Goal: Task Accomplishment & Management: Manage account settings

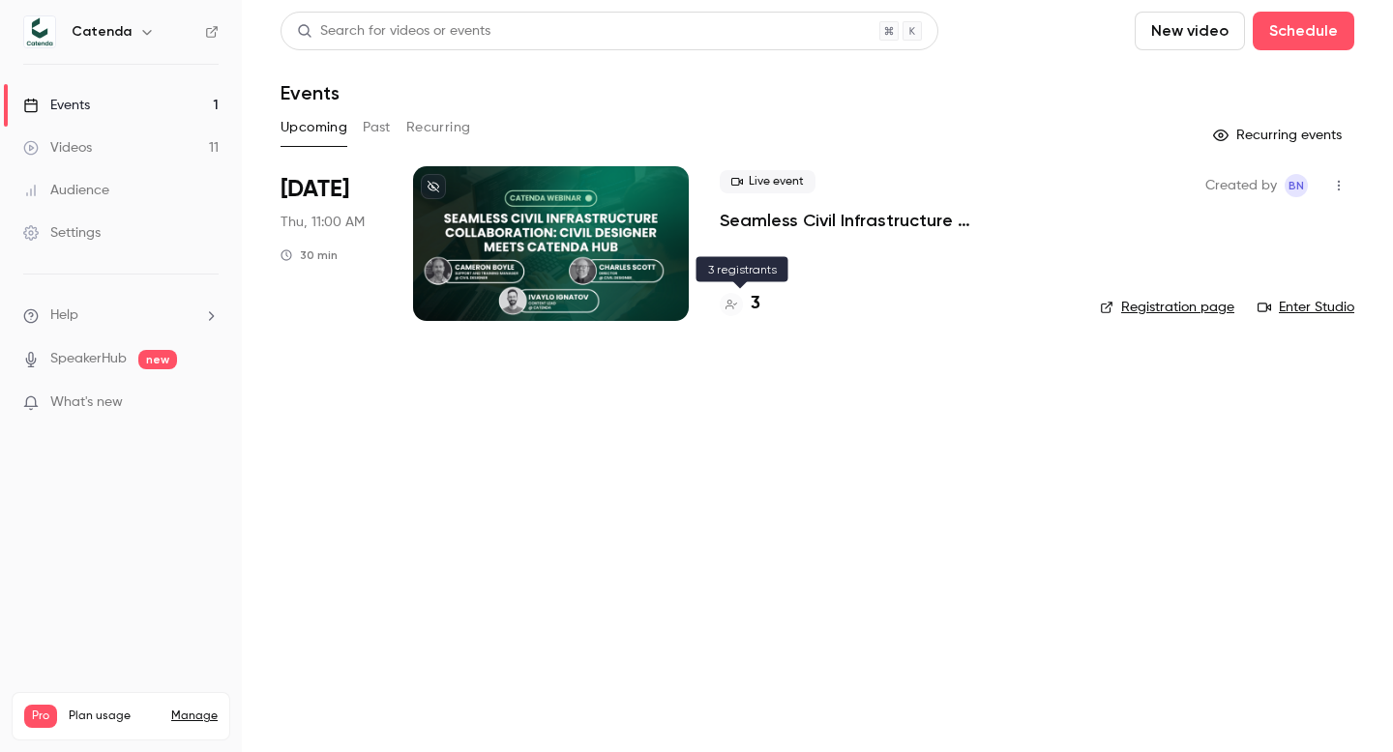
click at [751, 308] on h4 "3" at bounding box center [755, 304] width 10 height 26
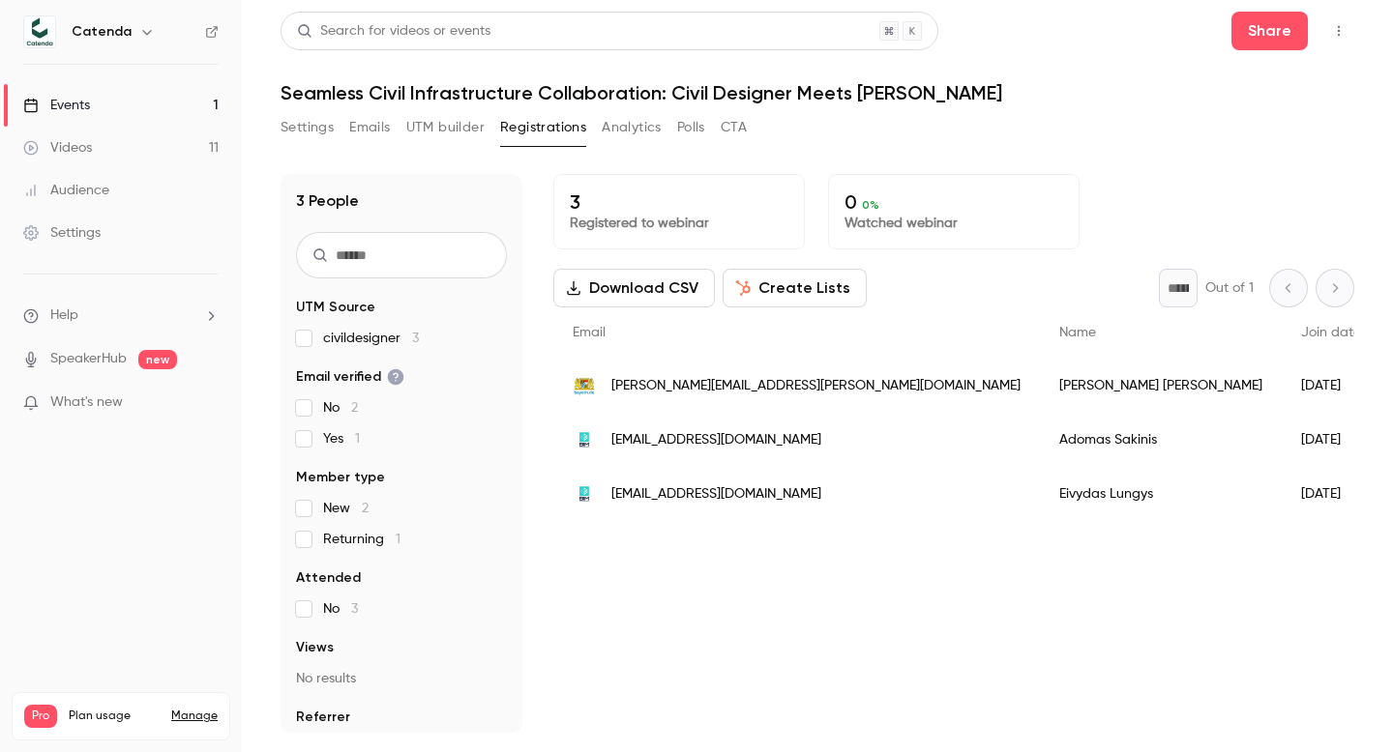
click at [299, 125] on button "Settings" at bounding box center [306, 127] width 53 height 31
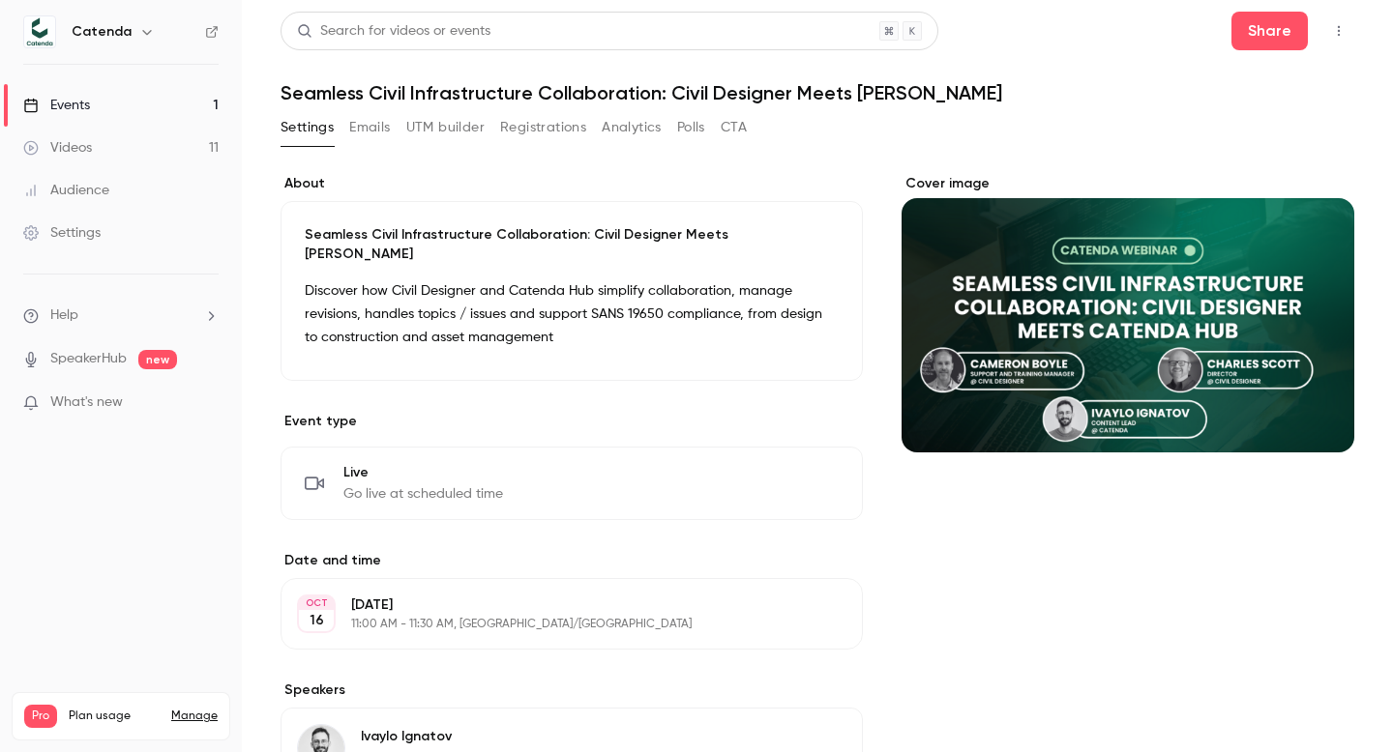
click at [575, 132] on button "Registrations" at bounding box center [543, 127] width 86 height 31
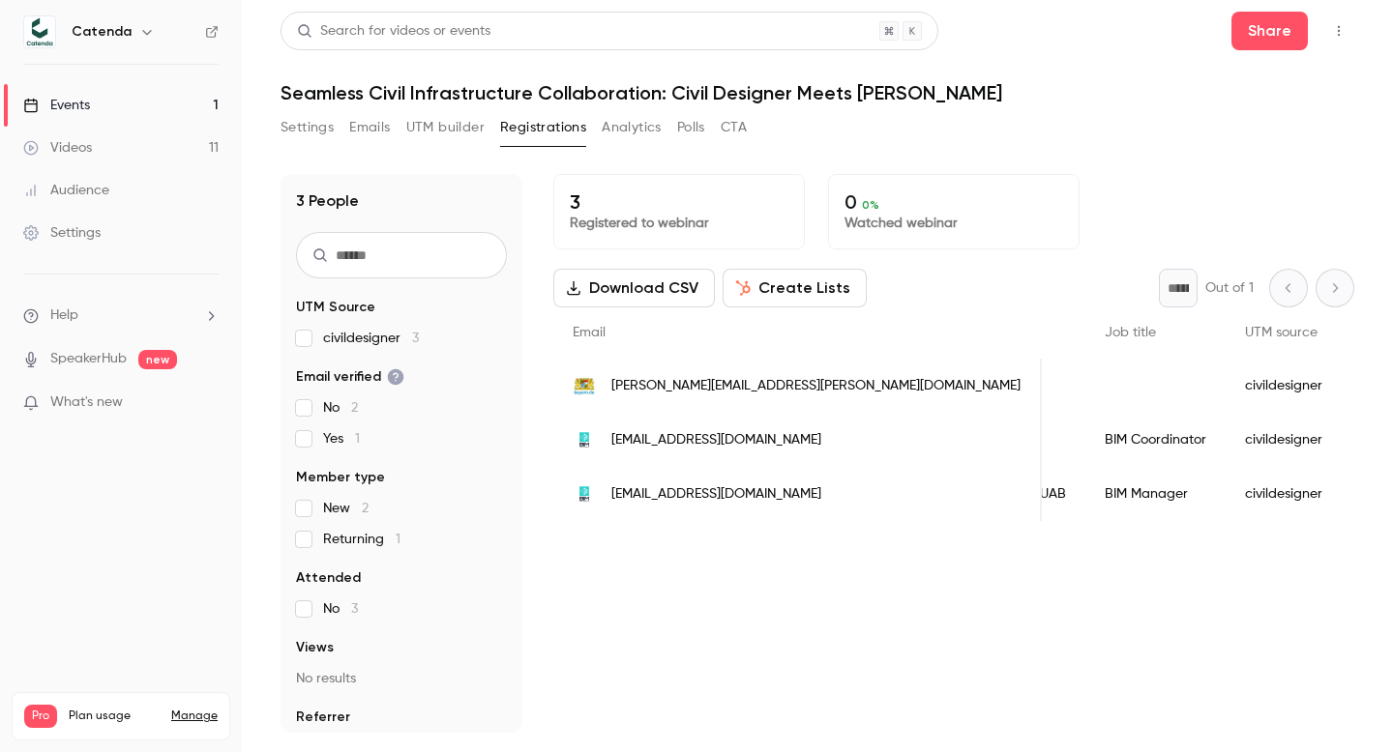
scroll to position [0, 831]
click at [652, 127] on button "Analytics" at bounding box center [632, 127] width 60 height 31
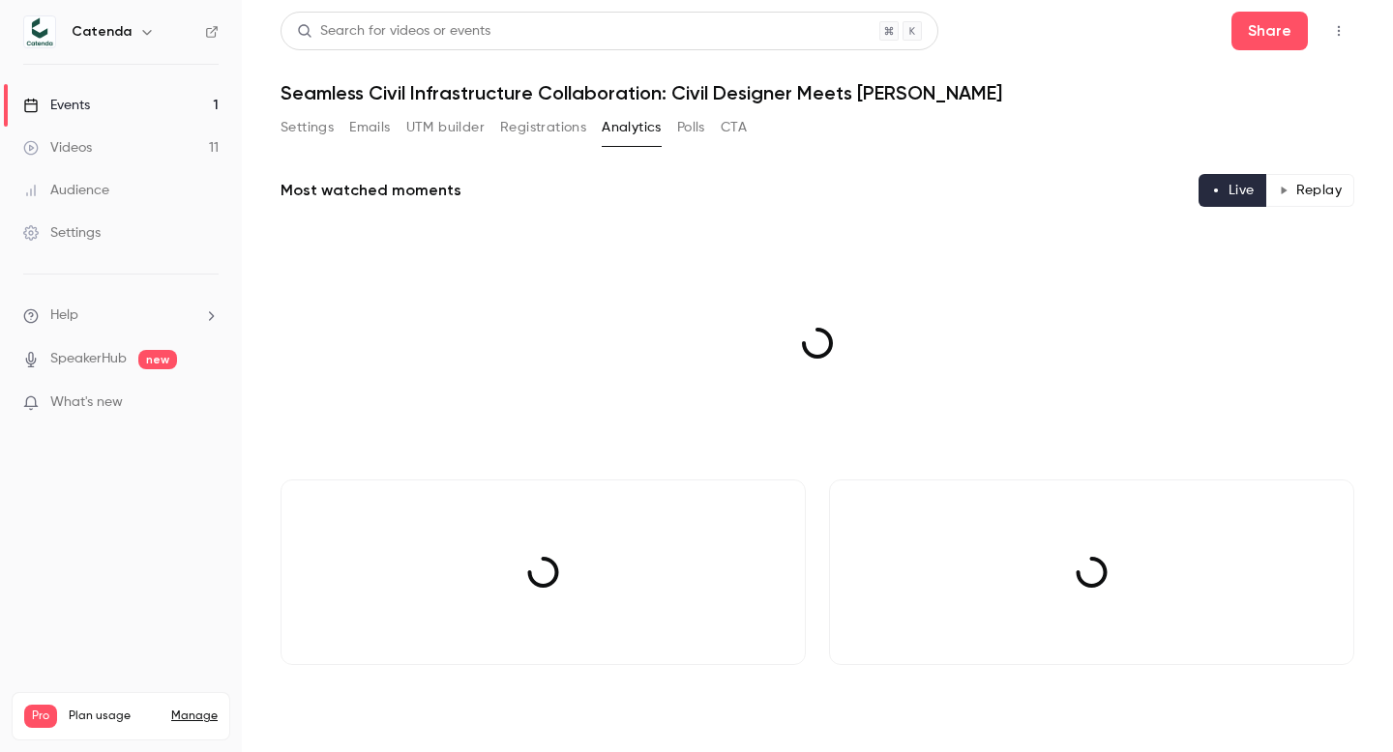
click at [457, 131] on button "UTM builder" at bounding box center [445, 127] width 78 height 31
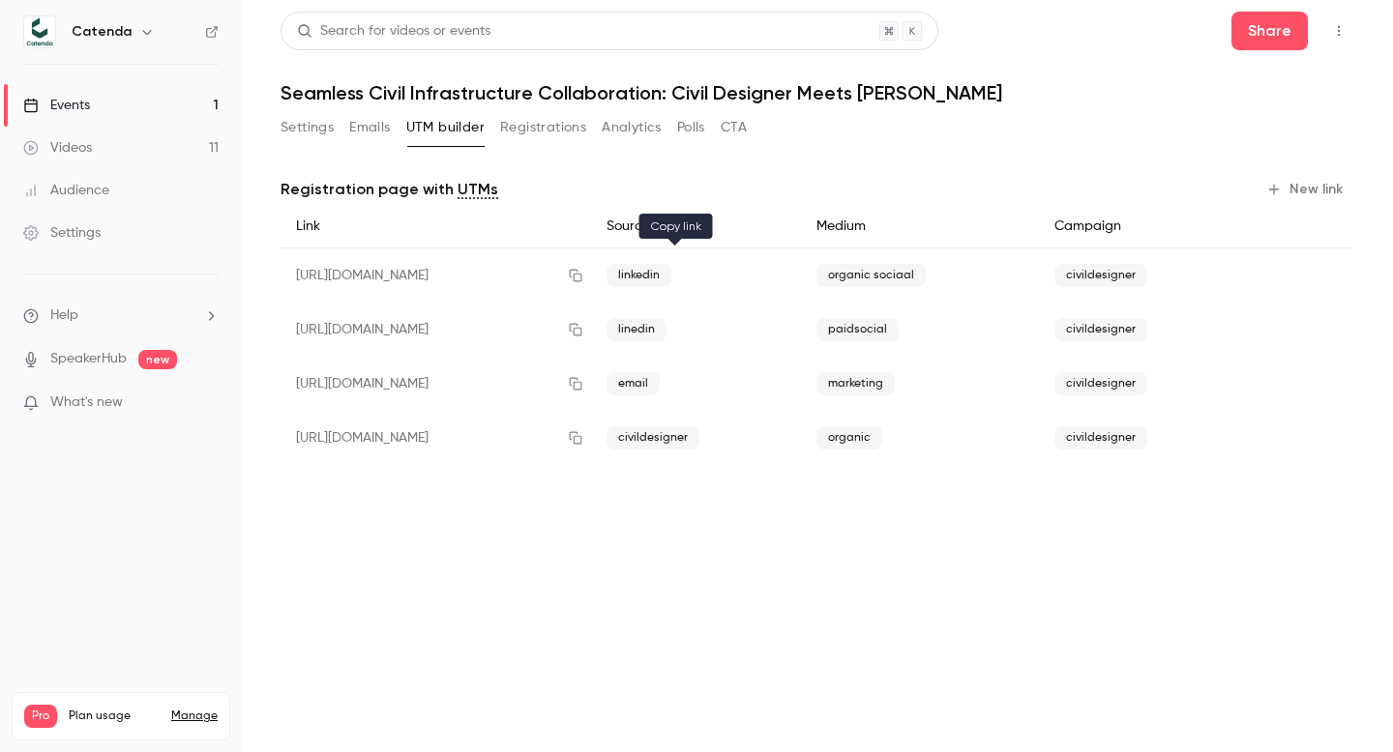
click at [583, 277] on icon "button" at bounding box center [575, 276] width 15 height 14
click at [319, 136] on button "Settings" at bounding box center [306, 127] width 53 height 31
